Goal: Information Seeking & Learning: Find specific fact

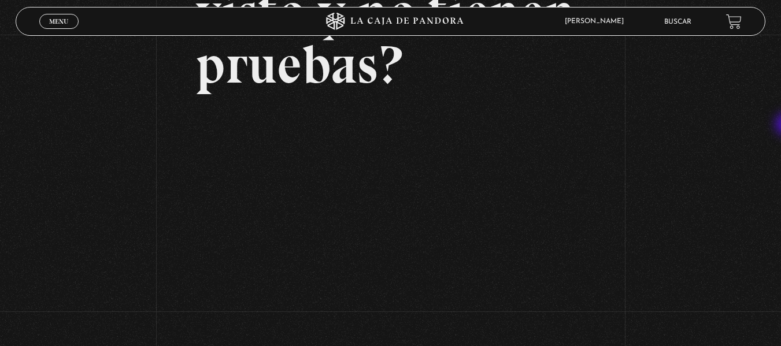
scroll to position [163, 0]
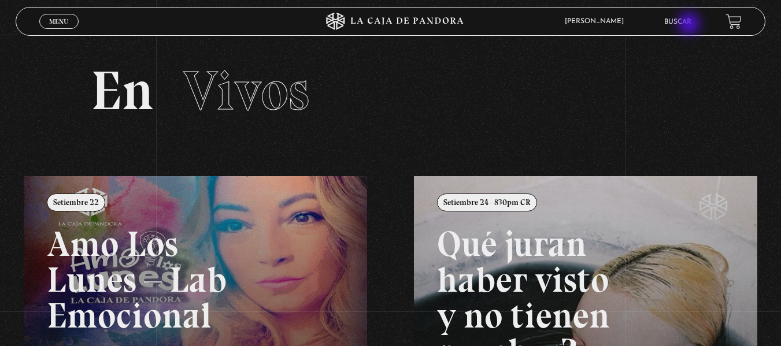
click at [690, 25] on link "Buscar" at bounding box center [677, 21] width 27 height 7
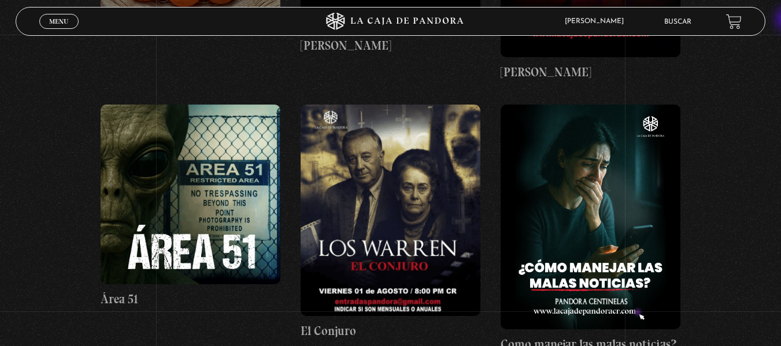
scroll to position [504, 0]
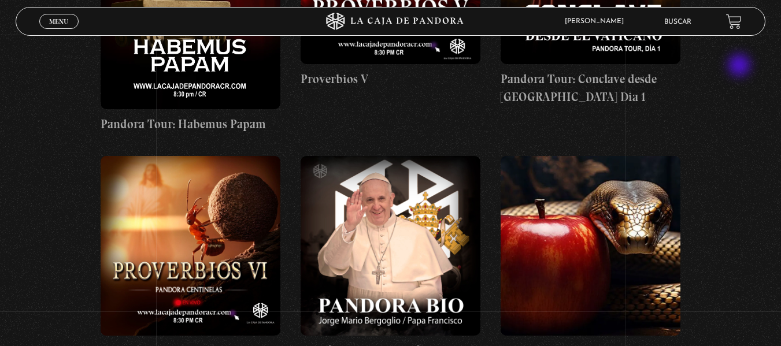
scroll to position [1891, 0]
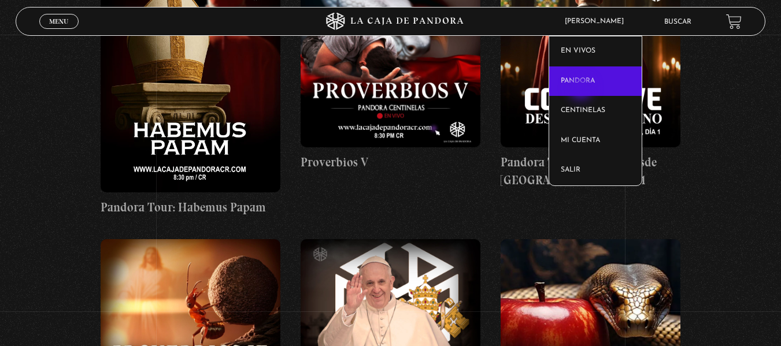
click at [582, 90] on link "Pandora" at bounding box center [595, 81] width 92 height 30
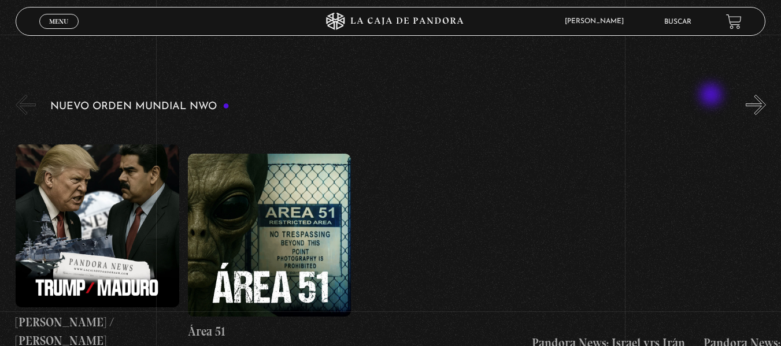
scroll to position [185, 0]
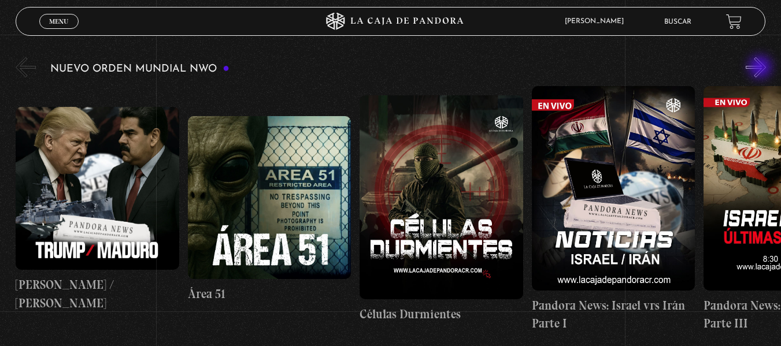
click at [761, 68] on button "»" at bounding box center [755, 67] width 20 height 20
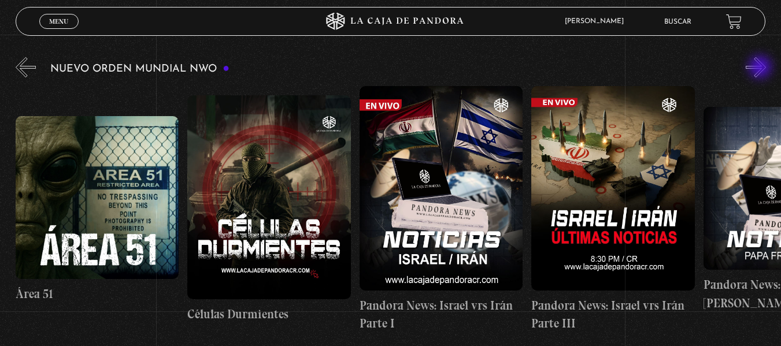
click at [761, 68] on button "»" at bounding box center [755, 67] width 20 height 20
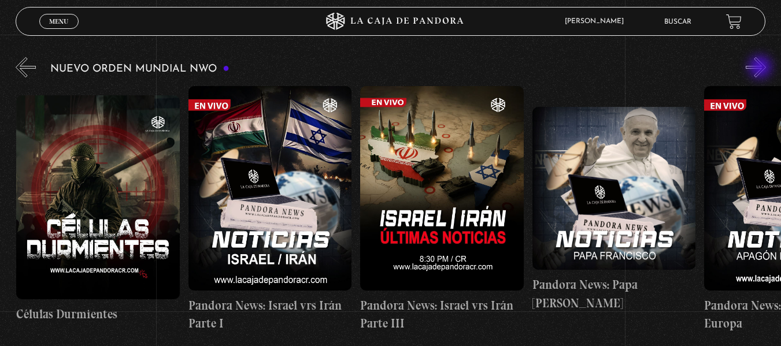
click at [761, 68] on button "»" at bounding box center [755, 67] width 20 height 20
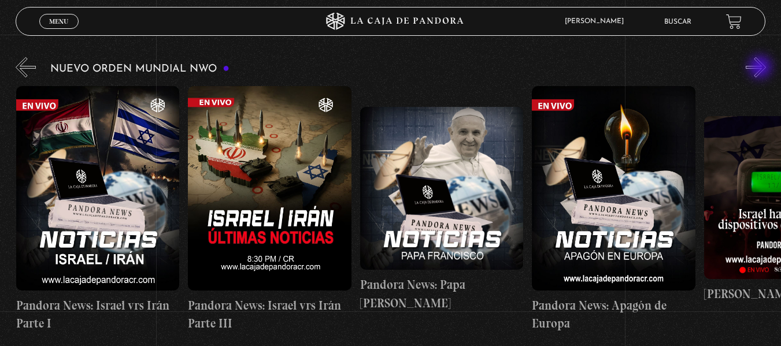
click at [761, 68] on button "»" at bounding box center [755, 67] width 20 height 20
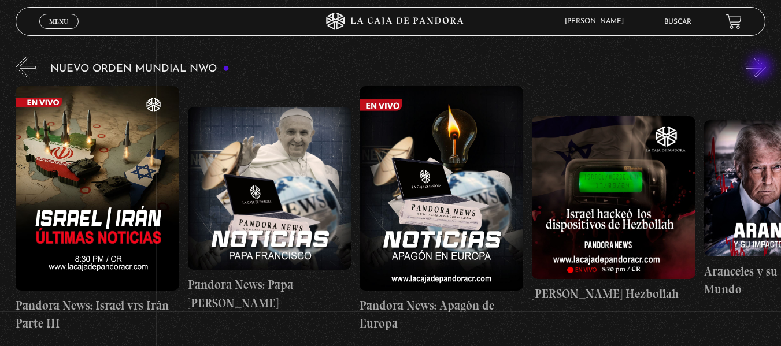
click at [761, 68] on button "»" at bounding box center [755, 67] width 20 height 20
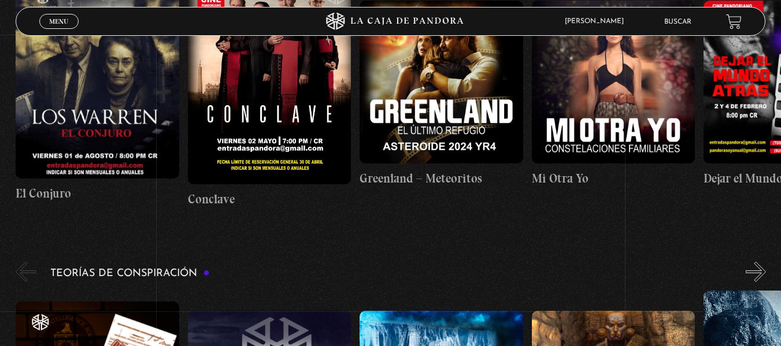
scroll to position [1556, 0]
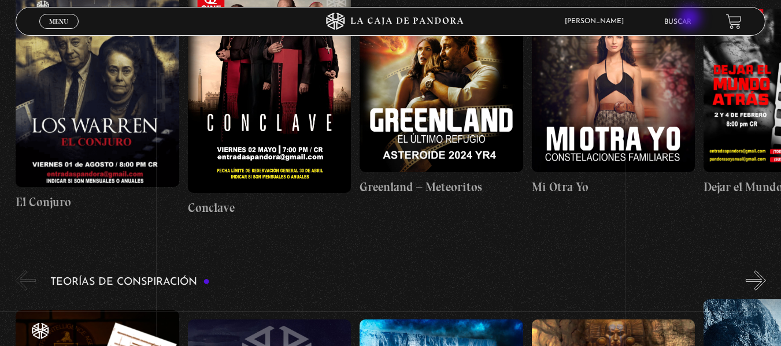
click at [690, 19] on link "Buscar" at bounding box center [677, 21] width 27 height 7
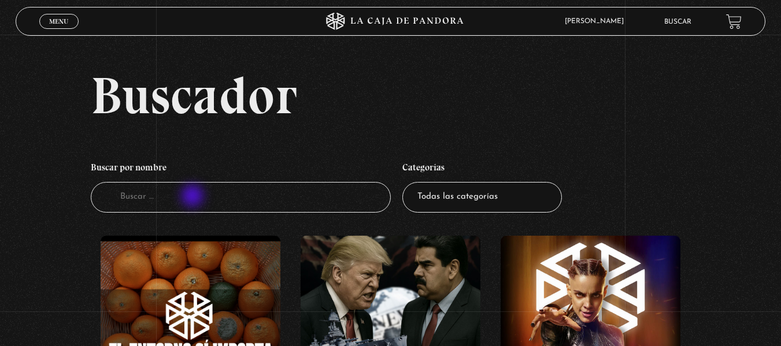
click at [194, 197] on input "Buscador" at bounding box center [241, 197] width 300 height 31
type input "balenciga"
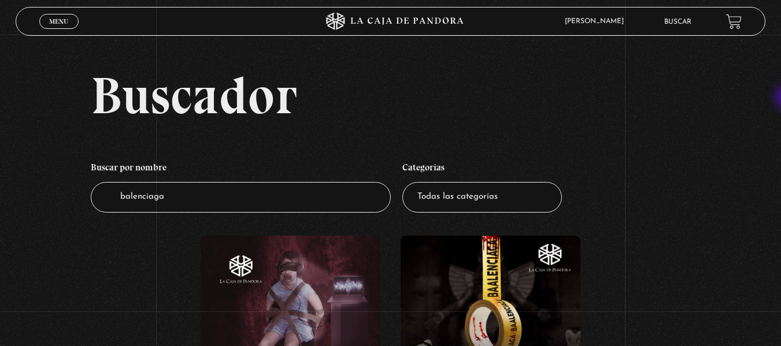
click at [780, 88] on html "ingresar al sitio Ver Video Más Información Solicitar Por favor coloque su disp…" at bounding box center [390, 312] width 781 height 625
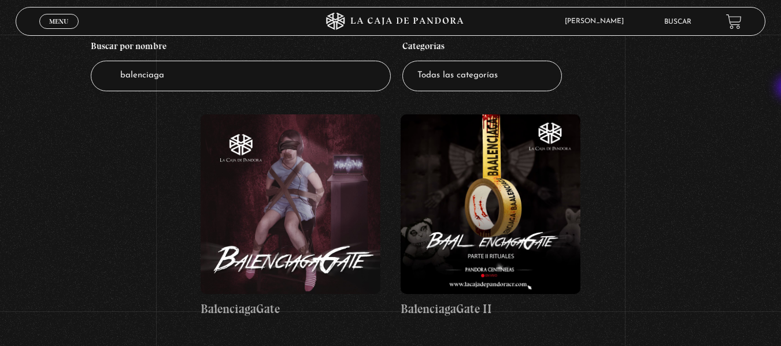
scroll to position [133, 0]
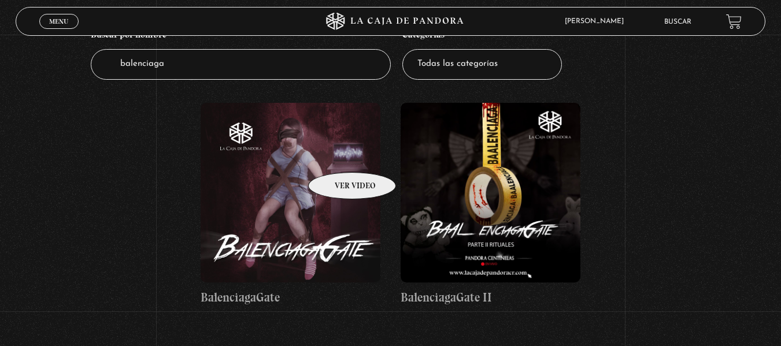
click at [337, 155] on figure at bounding box center [290, 193] width 180 height 180
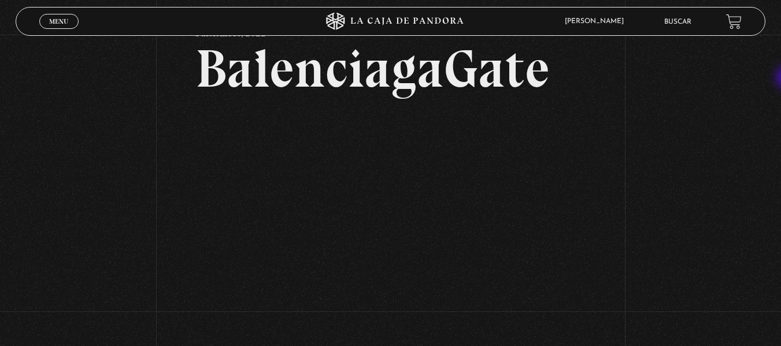
scroll to position [72, 0]
